Goal: Information Seeking & Learning: Learn about a topic

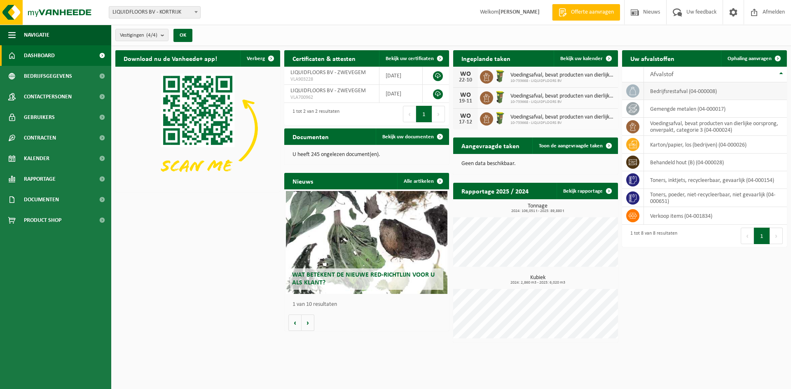
click at [707, 96] on td "bedrijfsrestafval (04-000008)" at bounding box center [715, 91] width 143 height 18
click at [695, 110] on td "gemengde metalen (04-000017)" at bounding box center [715, 109] width 143 height 18
click at [687, 128] on td "voedingsafval, bevat producten van dierlijke oorsprong, onverpakt, categorie 3 …" at bounding box center [715, 127] width 143 height 18
click at [689, 146] on td "karton/papier, los (bedrijven) (04-000026)" at bounding box center [715, 145] width 143 height 18
click at [683, 160] on td "behandeld hout (B) (04-000028)" at bounding box center [715, 163] width 143 height 18
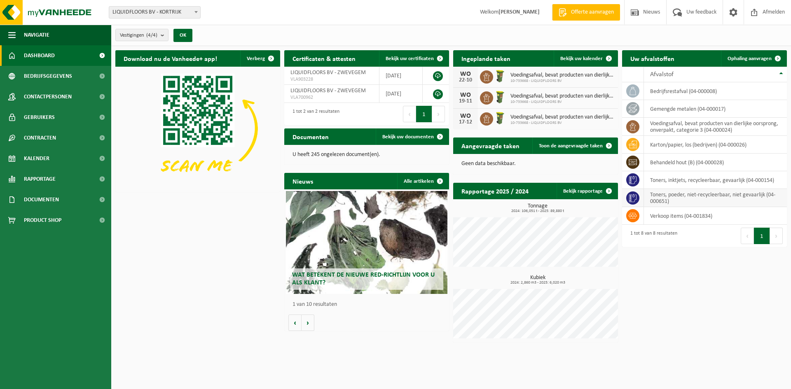
drag, startPoint x: 687, startPoint y: 179, endPoint x: 693, endPoint y: 199, distance: 20.9
click at [686, 179] on td "toners, inktjets, recycleerbaar, gevaarlijk (04-000154)" at bounding box center [715, 180] width 143 height 18
click at [666, 197] on td "toners, poeder, niet-recycleerbaar, niet gevaarlijk (04-000651)" at bounding box center [715, 198] width 143 height 18
click at [690, 160] on td "behandeld hout (B) (04-000028)" at bounding box center [715, 163] width 143 height 18
click at [677, 145] on td "karton/papier, los (bedrijven) (04-000026)" at bounding box center [715, 145] width 143 height 18
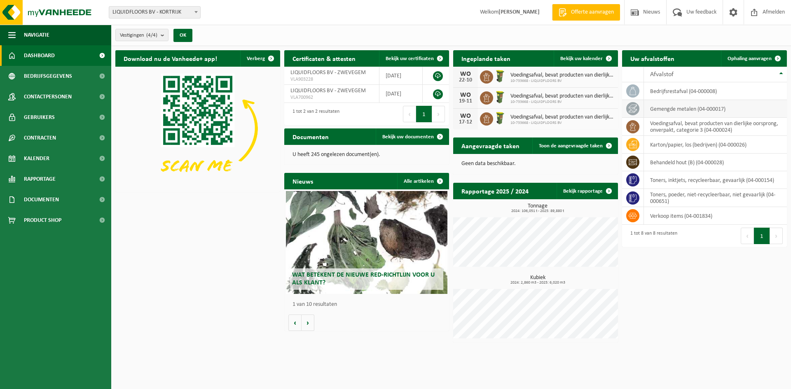
click at [676, 109] on td "gemengde metalen (04-000017)" at bounding box center [715, 109] width 143 height 18
click at [652, 90] on td "bedrijfsrestafval (04-000008)" at bounding box center [715, 91] width 143 height 18
click at [632, 90] on icon at bounding box center [633, 91] width 8 height 8
click at [696, 92] on td "bedrijfsrestafval (04-000008)" at bounding box center [715, 91] width 143 height 18
click at [133, 33] on span "Vestigingen (4/4)" at bounding box center [139, 35] width 38 height 12
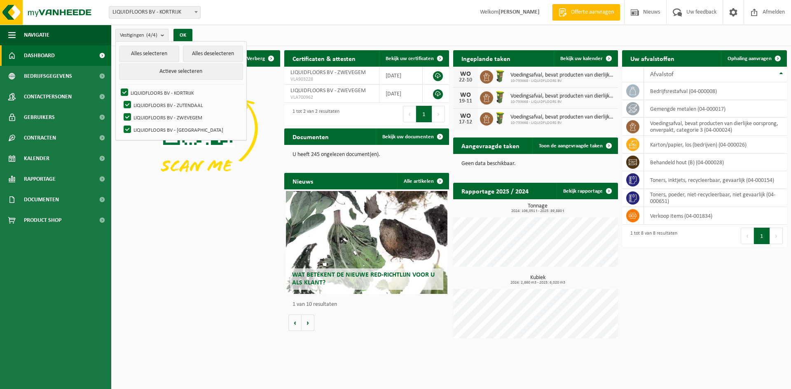
click at [164, 265] on div "Download nu de Vanheede+ app! Verberg Certificaten & attesten Bekijk uw certifi…" at bounding box center [451, 196] width 676 height 301
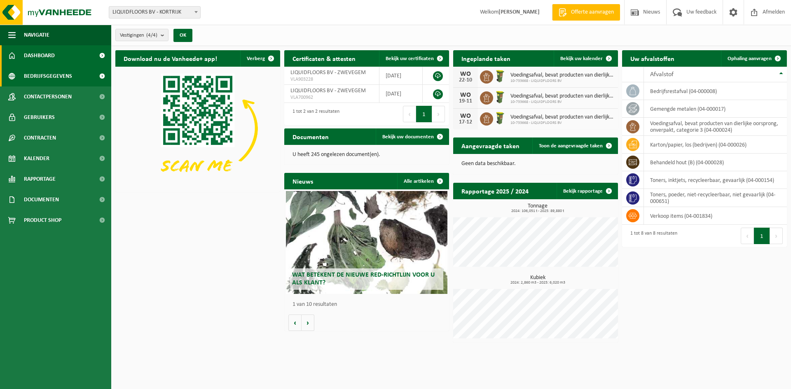
click at [52, 75] on span "Bedrijfsgegevens" at bounding box center [48, 76] width 48 height 21
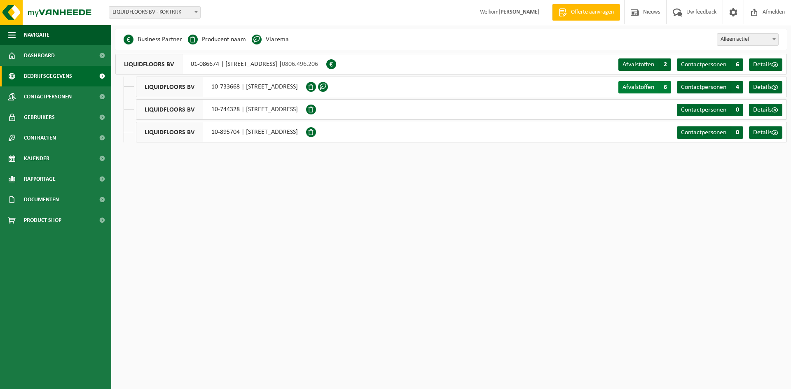
click at [655, 85] on span "Afvalstoffen" at bounding box center [639, 87] width 32 height 7
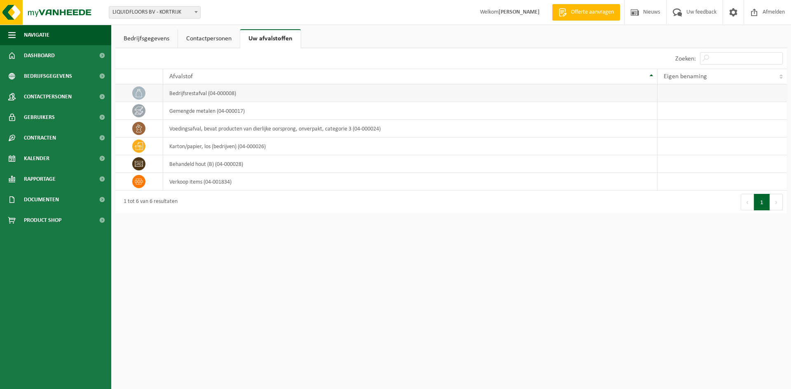
click at [135, 94] on icon at bounding box center [139, 93] width 8 height 8
click at [182, 96] on td "bedrijfsrestafval (04-000008)" at bounding box center [410, 93] width 495 height 18
click at [152, 39] on link "Bedrijfsgegevens" at bounding box center [146, 38] width 62 height 19
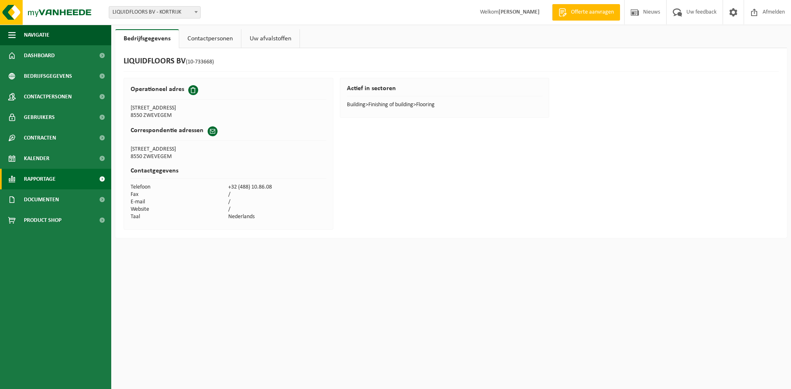
click at [35, 173] on span "Rapportage" at bounding box center [40, 179] width 32 height 21
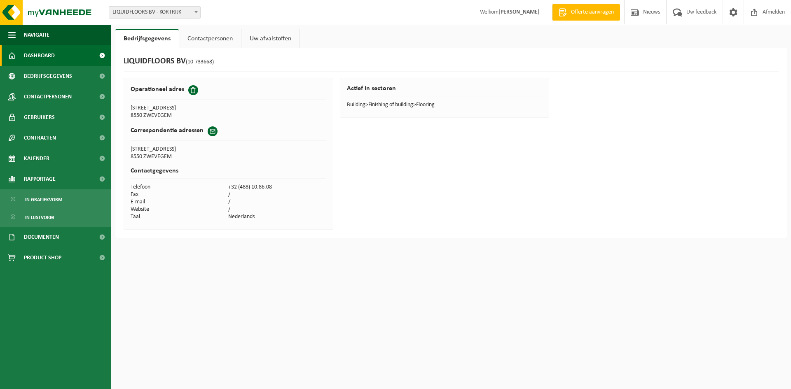
click at [51, 55] on span "Dashboard" at bounding box center [39, 55] width 31 height 21
